Goal: Check status: Check status

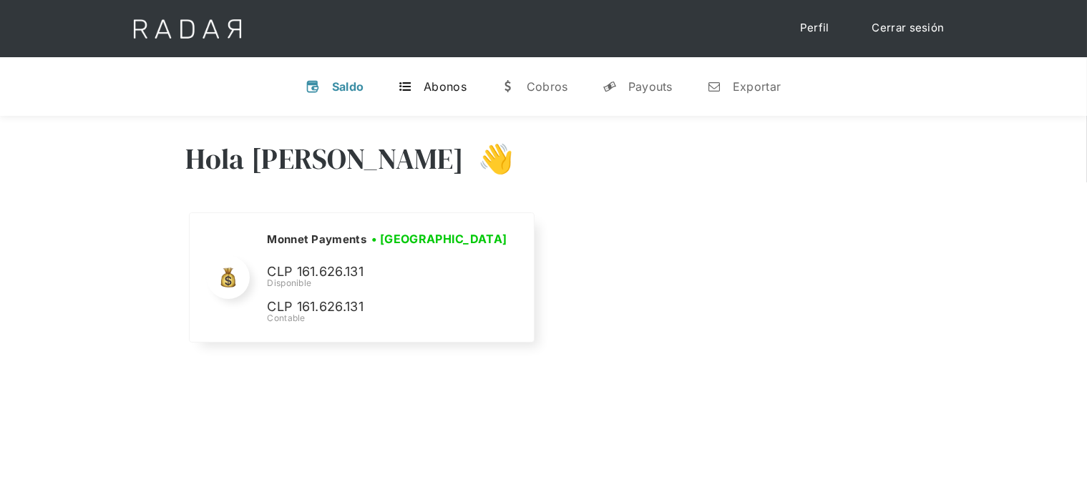
click at [441, 84] on div "Abonos" at bounding box center [445, 86] width 43 height 14
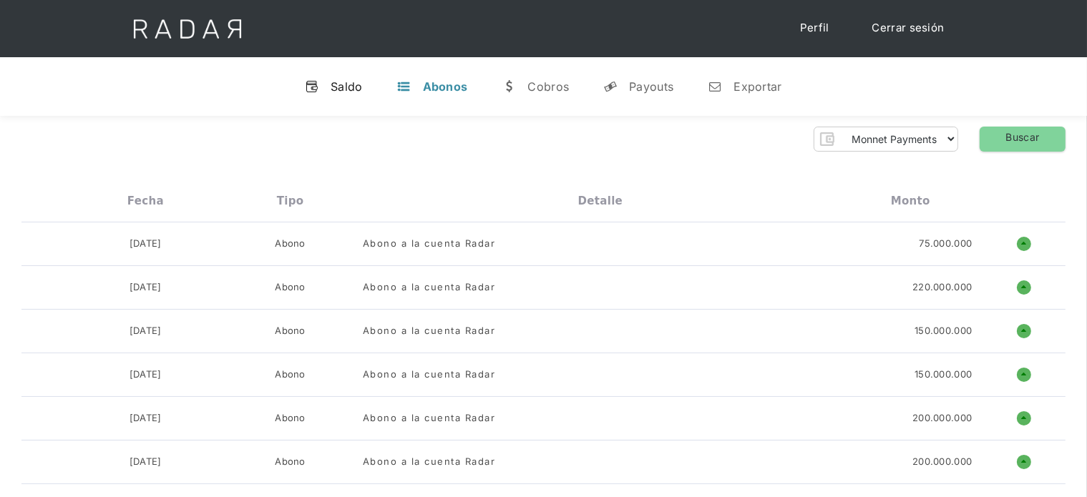
click at [329, 85] on link "v Saldo" at bounding box center [333, 86] width 81 height 37
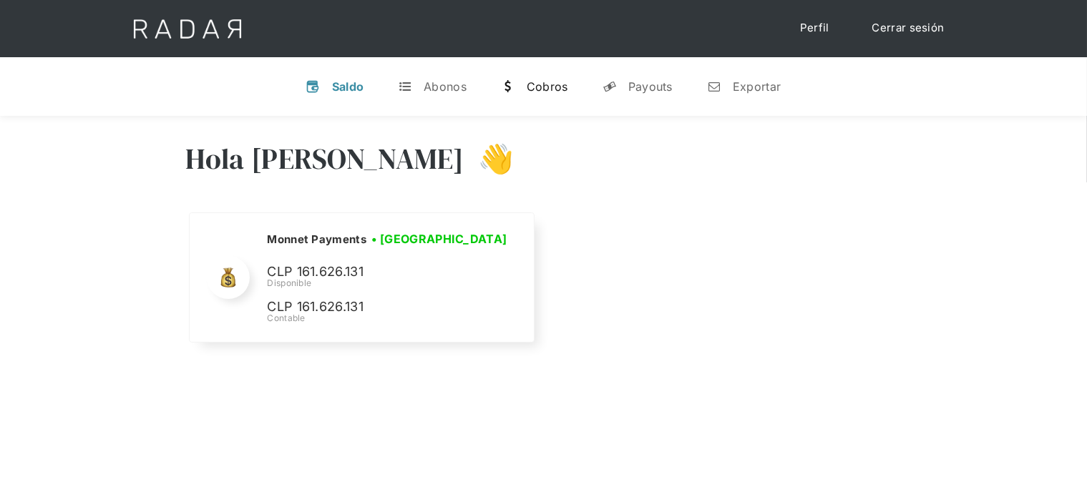
click at [553, 83] on div "Cobros" at bounding box center [548, 86] width 42 height 14
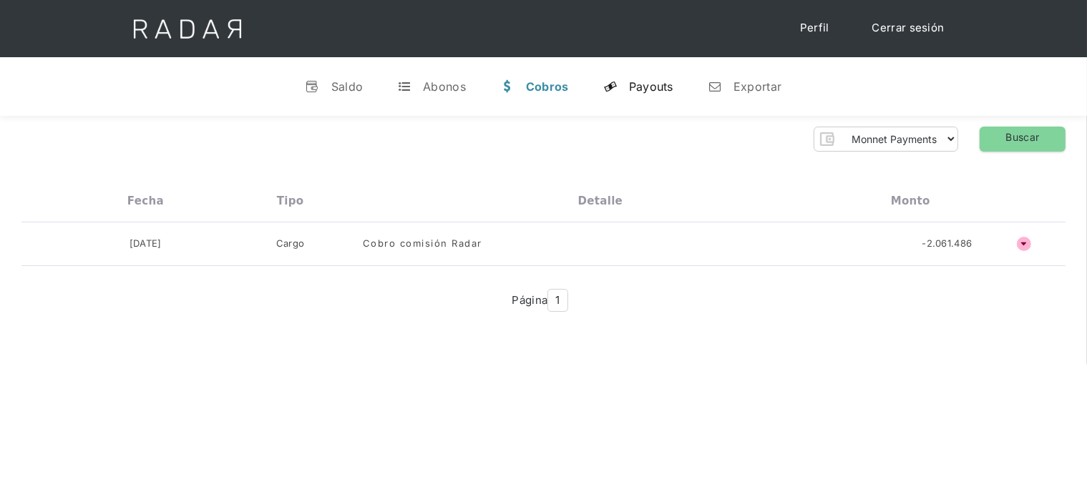
click at [638, 82] on div "Payouts" at bounding box center [651, 86] width 44 height 14
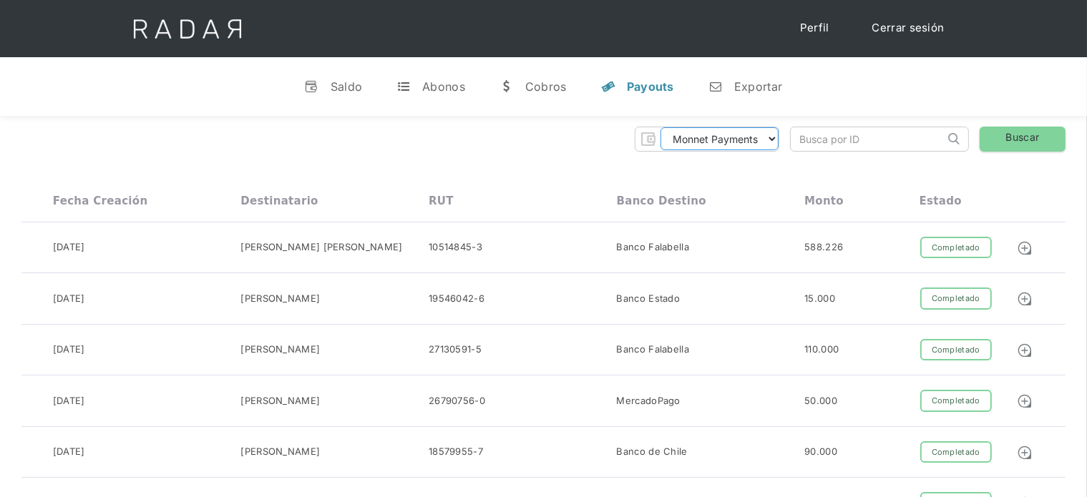
click at [763, 142] on select "Monnet Payments" at bounding box center [720, 138] width 118 height 23
click at [862, 142] on input "search" at bounding box center [868, 139] width 154 height 24
type input "00212000000000004049"
click at [1014, 143] on link "Buscar" at bounding box center [1023, 139] width 86 height 25
